Goal: Transaction & Acquisition: Purchase product/service

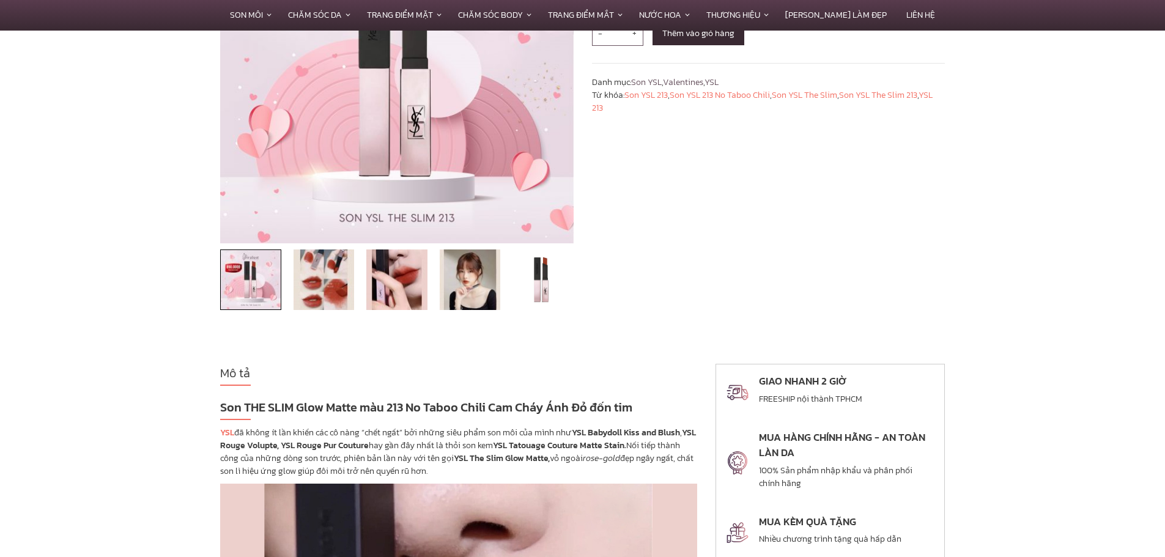
scroll to position [184, 0]
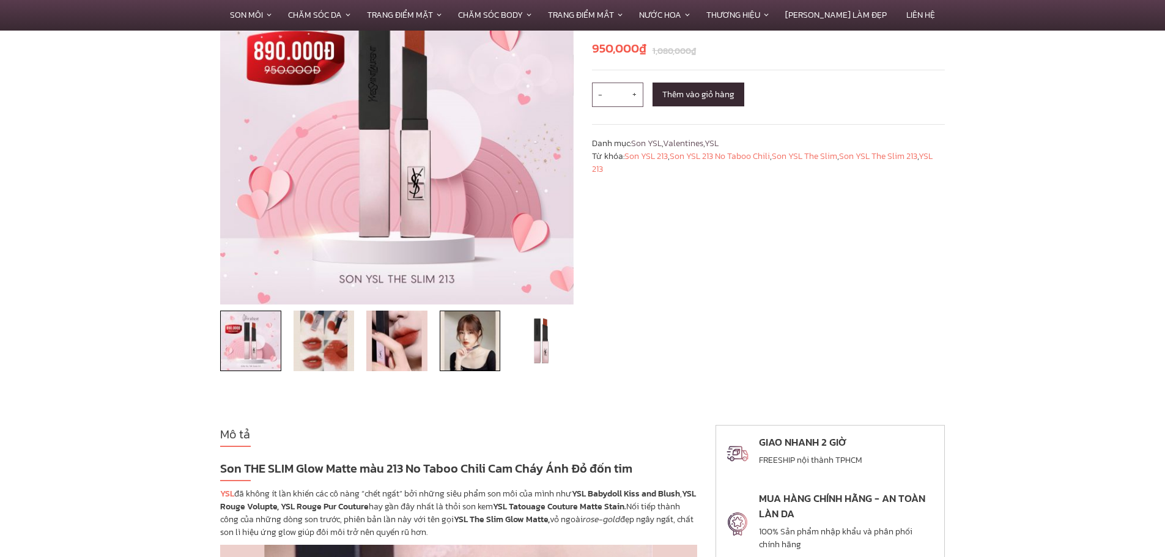
click at [479, 349] on img at bounding box center [470, 341] width 61 height 61
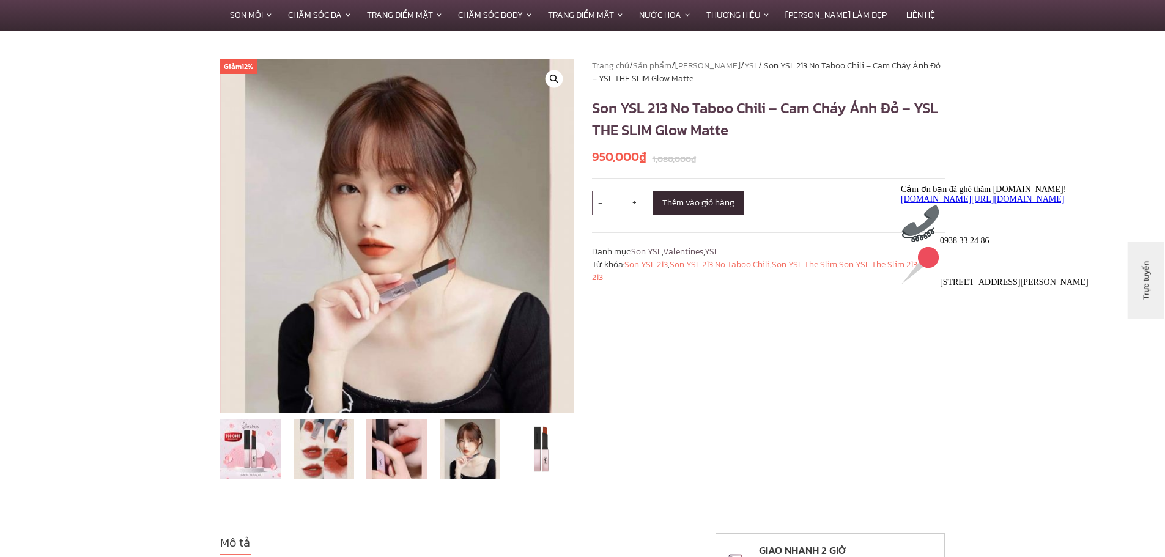
scroll to position [61, 0]
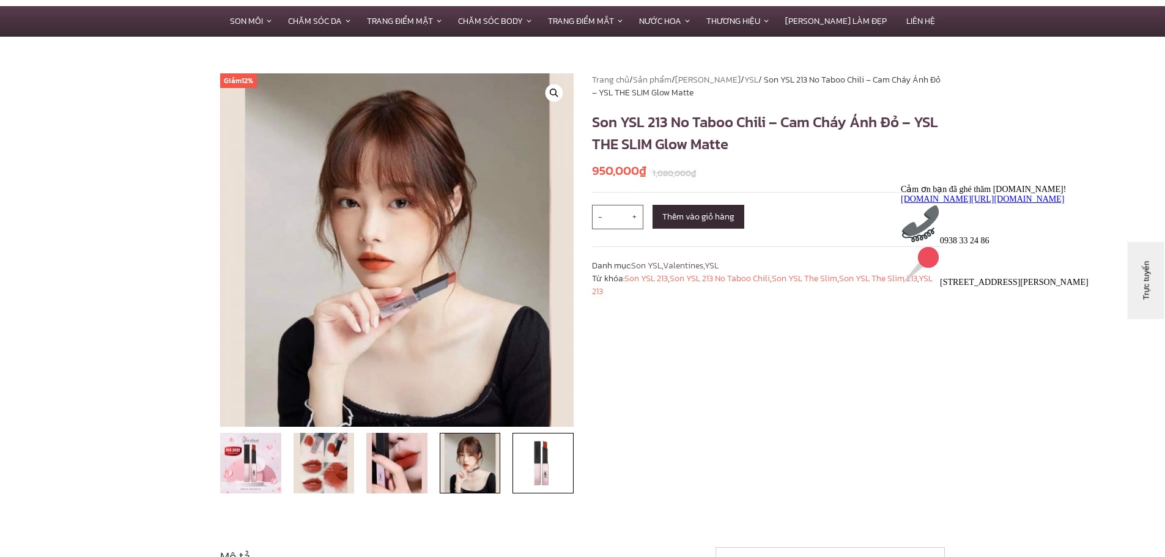
click at [530, 456] on img at bounding box center [543, 463] width 61 height 61
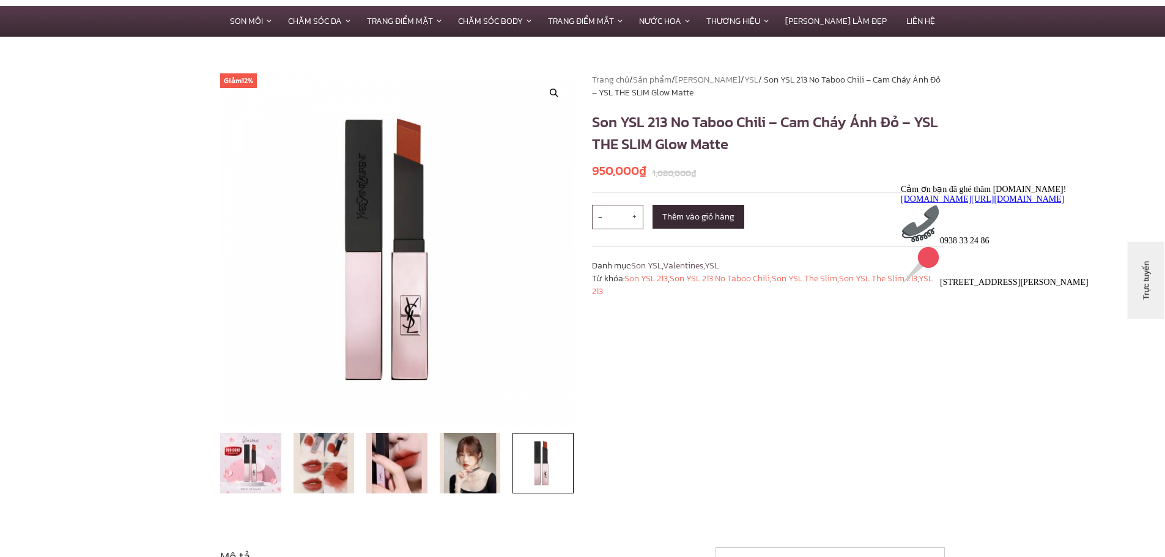
scroll to position [612, 0]
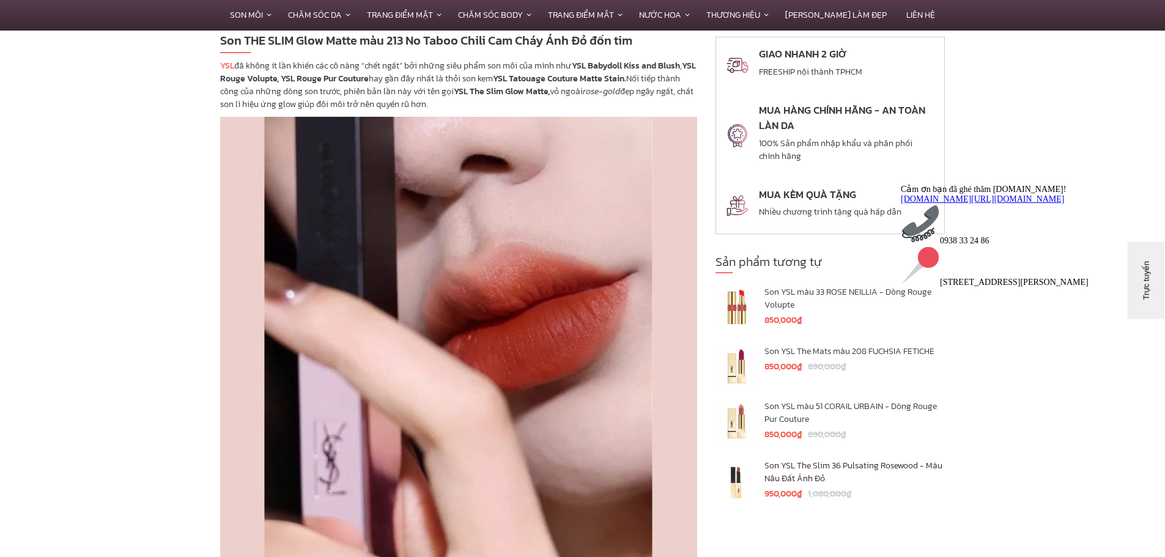
click at [784, 476] on h4 "Son YSL The Slim 36 Pulsating Rosewood - Màu Nâu Đất Ánh Đỏ" at bounding box center [855, 472] width 180 height 26
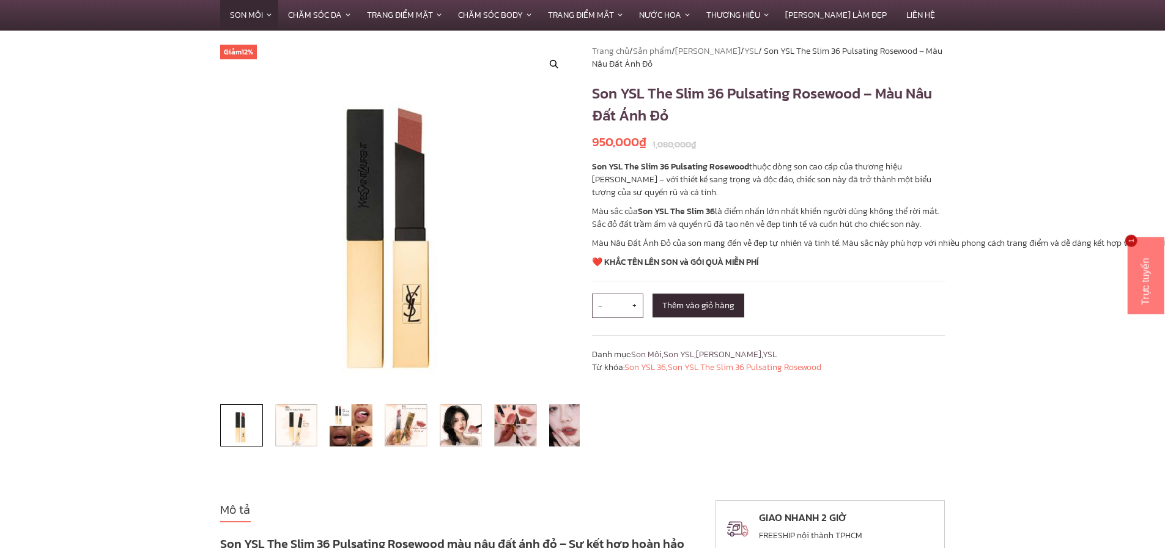
scroll to position [184, 0]
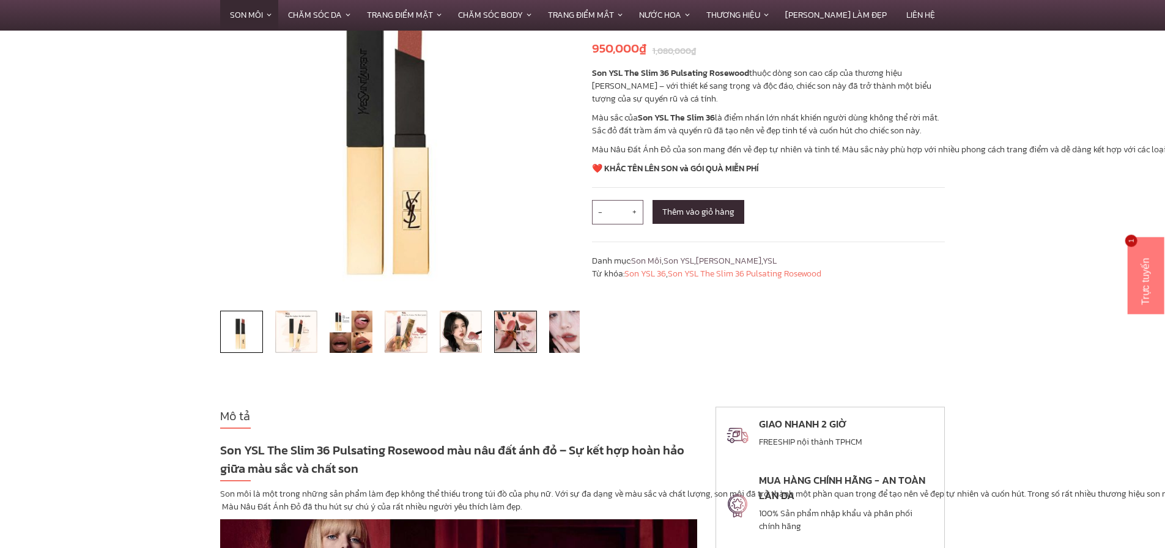
click at [497, 338] on img at bounding box center [515, 332] width 43 height 43
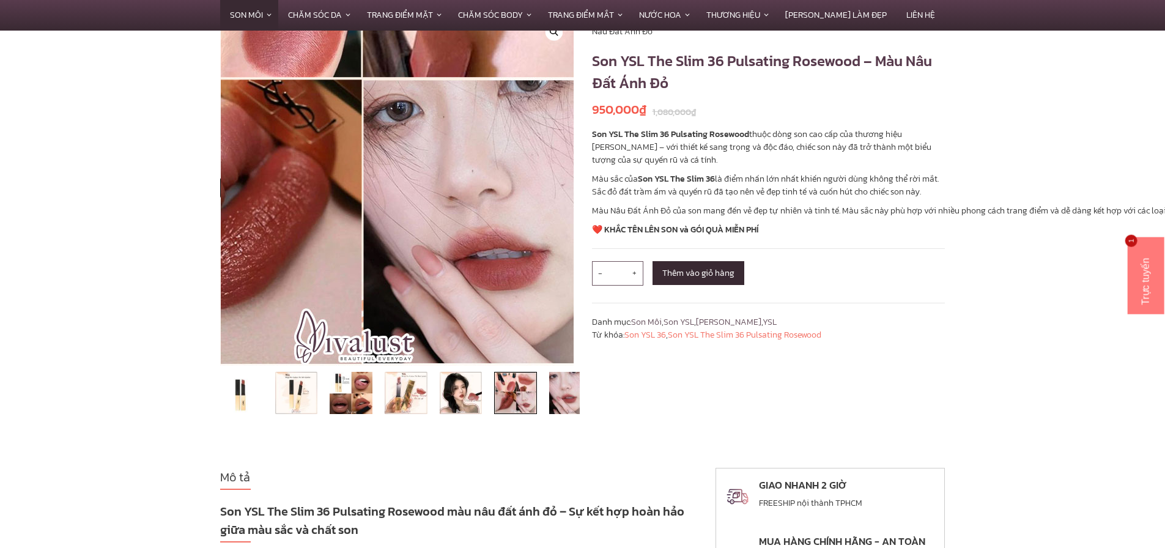
scroll to position [0, 0]
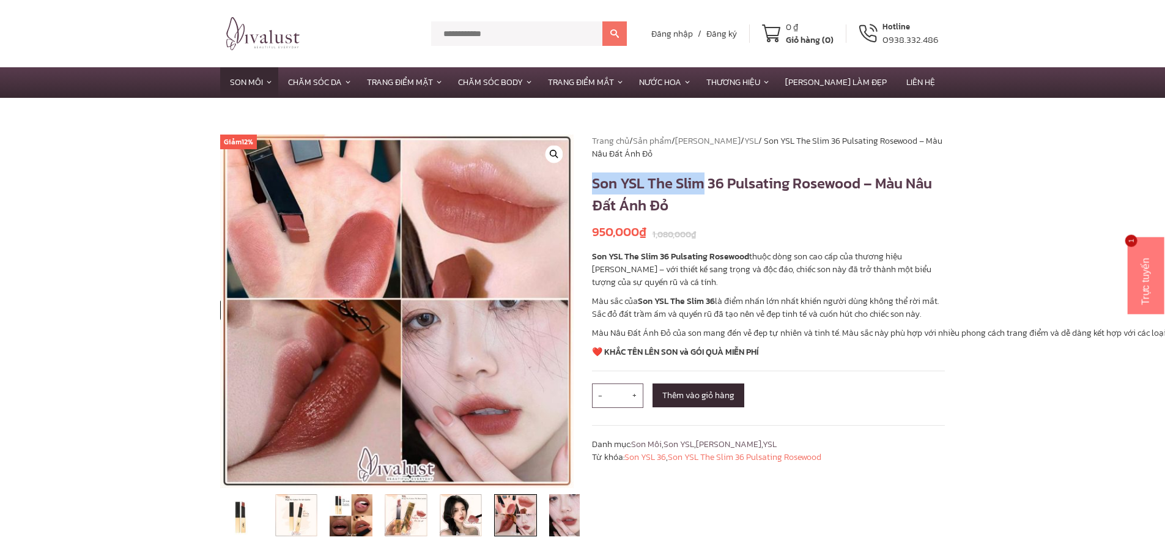
drag, startPoint x: 595, startPoint y: 187, endPoint x: 705, endPoint y: 185, distance: 110.1
click at [705, 185] on h1 "Son YSL The Slim 36 Pulsating Rosewood – Màu Nâu Đất Ánh Đỏ" at bounding box center [769, 195] width 354 height 44
copy h1 "Son YSL The Slim"
